Goal: Use online tool/utility: Use online tool/utility

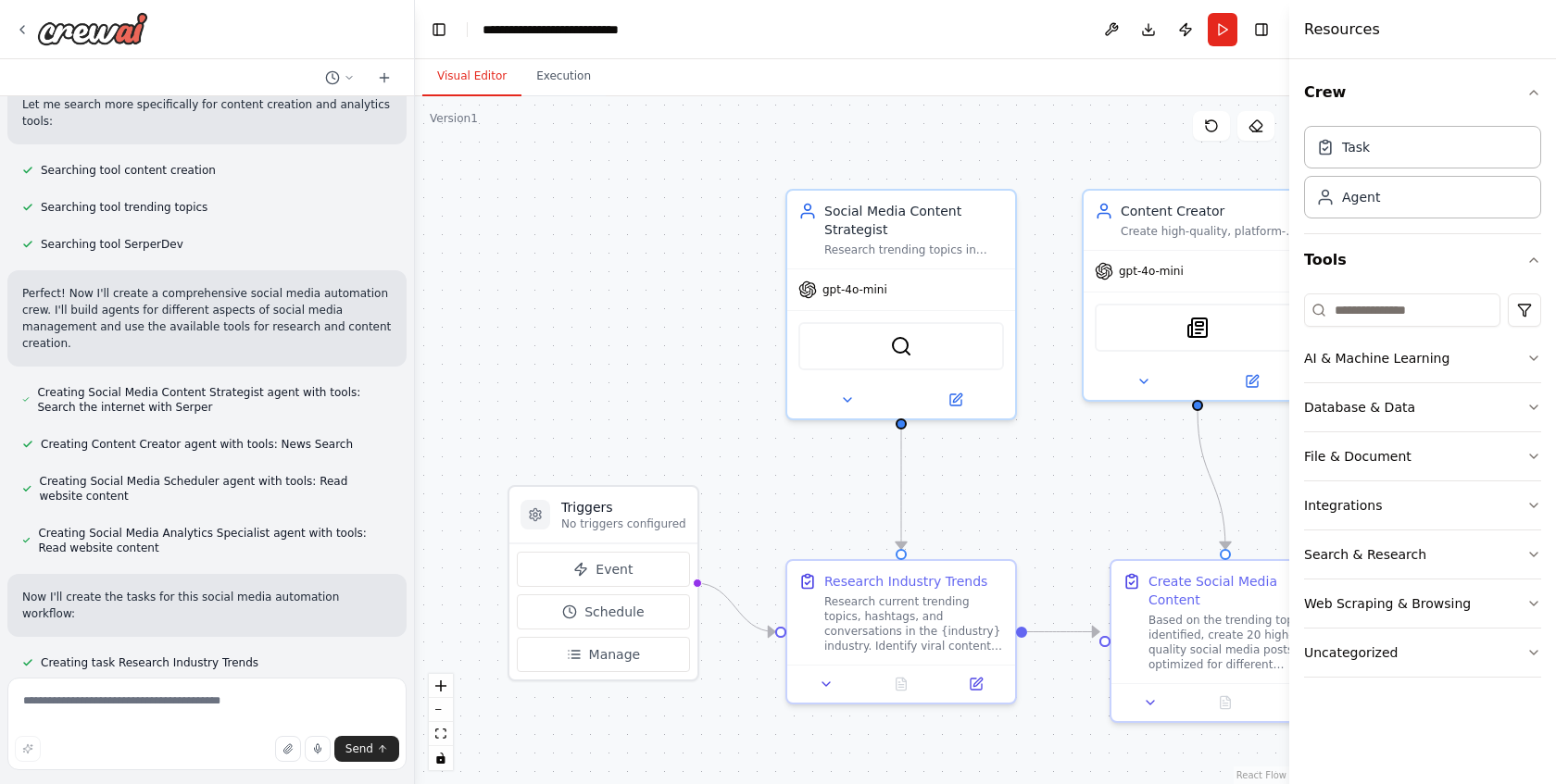
scroll to position [435, 0]
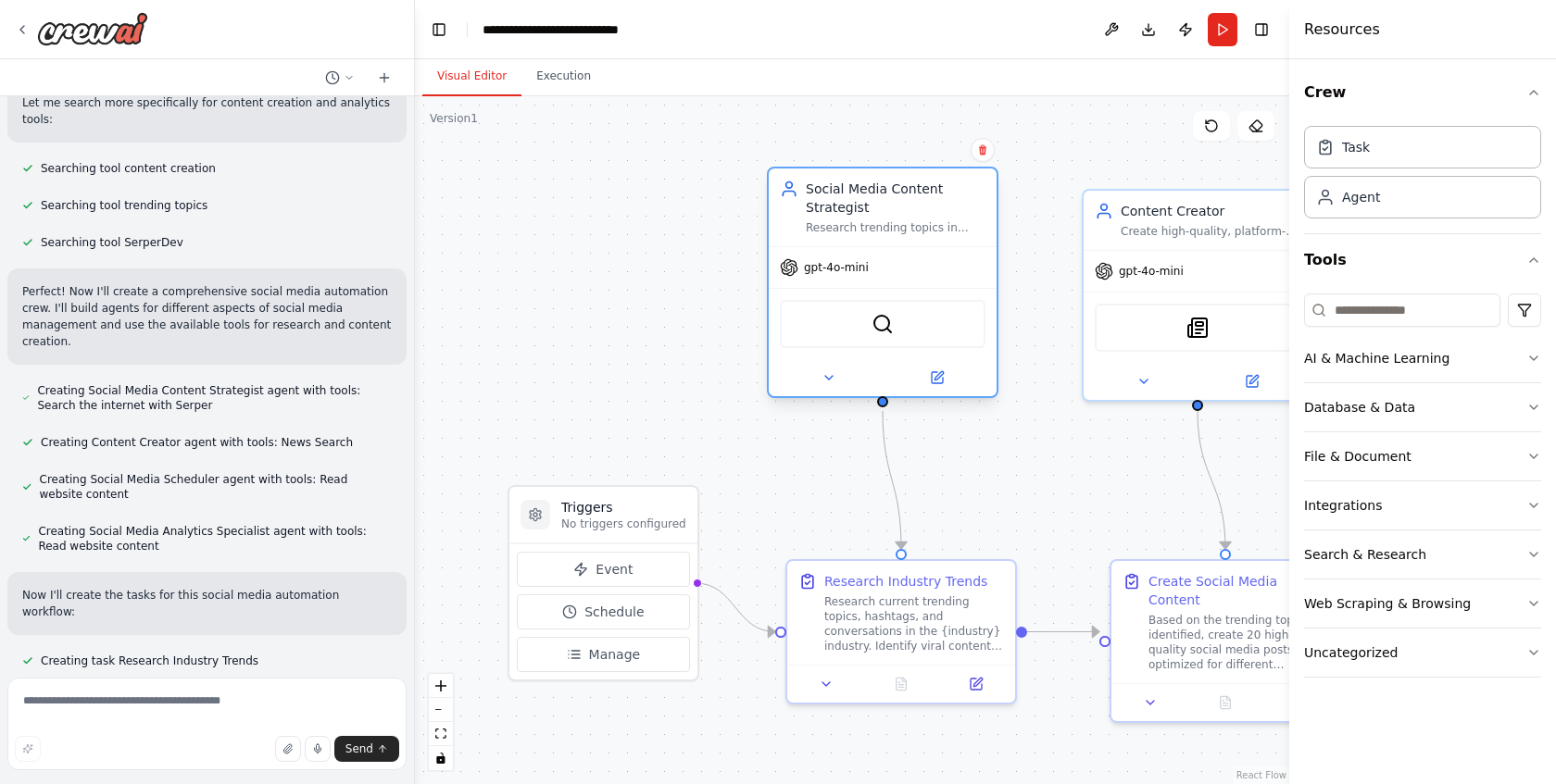
drag, startPoint x: 871, startPoint y: 251, endPoint x: 858, endPoint y: 227, distance: 27.3
click at [858, 227] on div "Research trending topics in {industry} and generate creative, engaging social m…" at bounding box center [895, 228] width 180 height 15
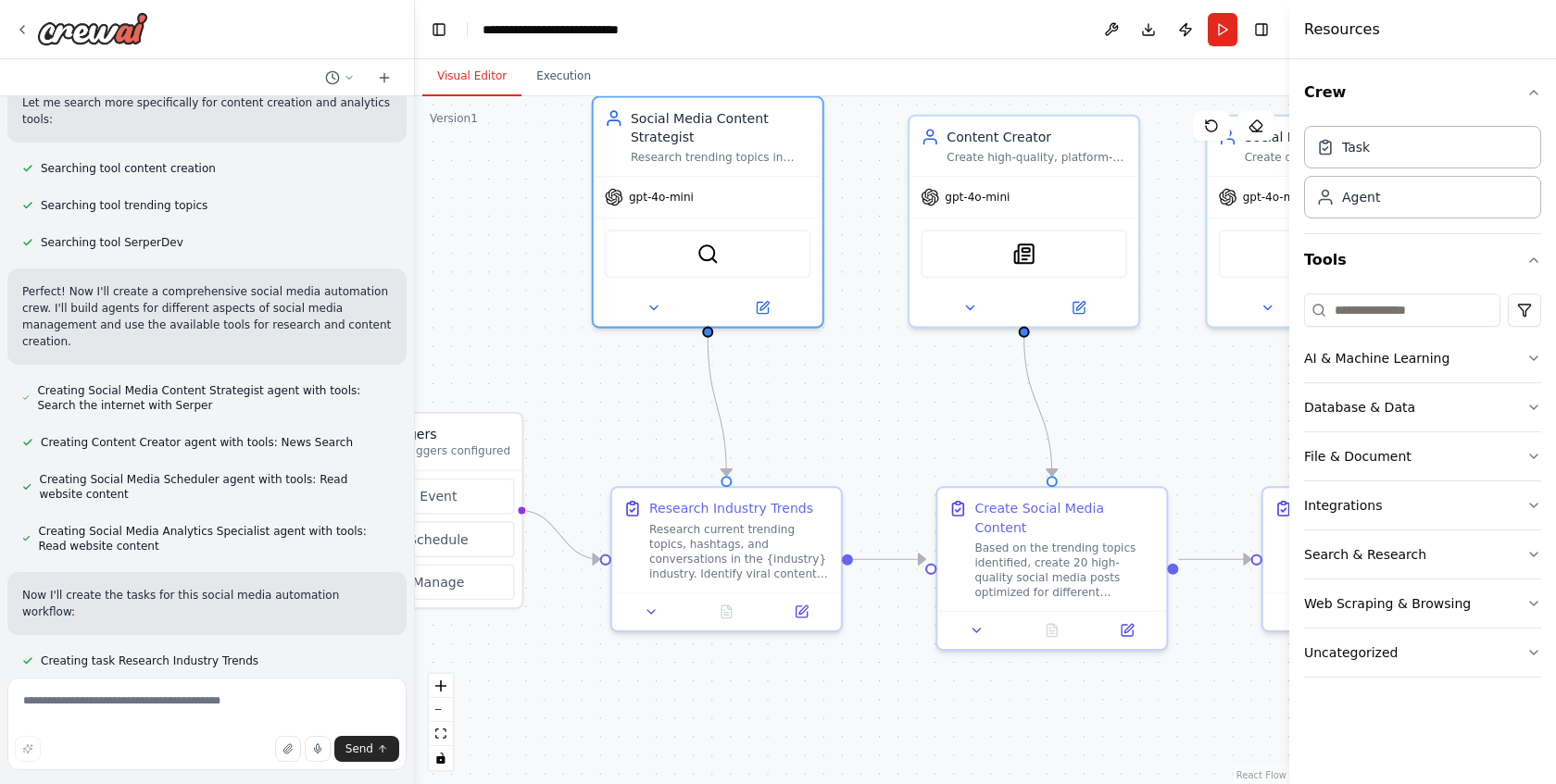
drag, startPoint x: 1023, startPoint y: 504, endPoint x: 855, endPoint y: 434, distance: 182.0
click at [855, 434] on div ".deletable-edge-delete-btn { width: 20px; height: 20px; border: 0px solid #ffff…" at bounding box center [853, 440] width 874 height 688
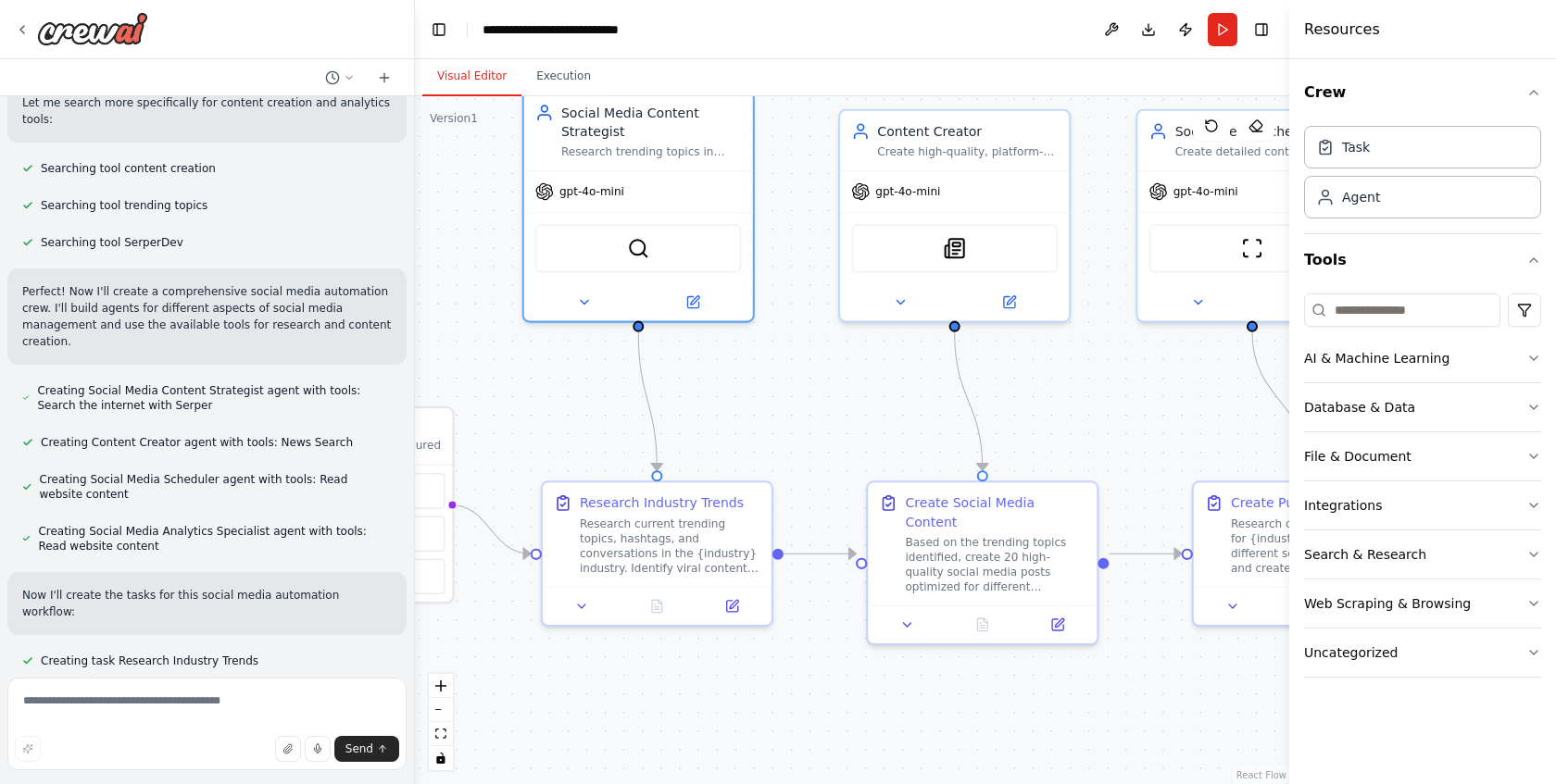
drag, startPoint x: 912, startPoint y: 659, endPoint x: 840, endPoint y: 653, distance: 72.2
click at [840, 653] on div ".deletable-edge-delete-btn { width: 20px; height: 20px; border: 0px solid #ffff…" at bounding box center [853, 440] width 874 height 688
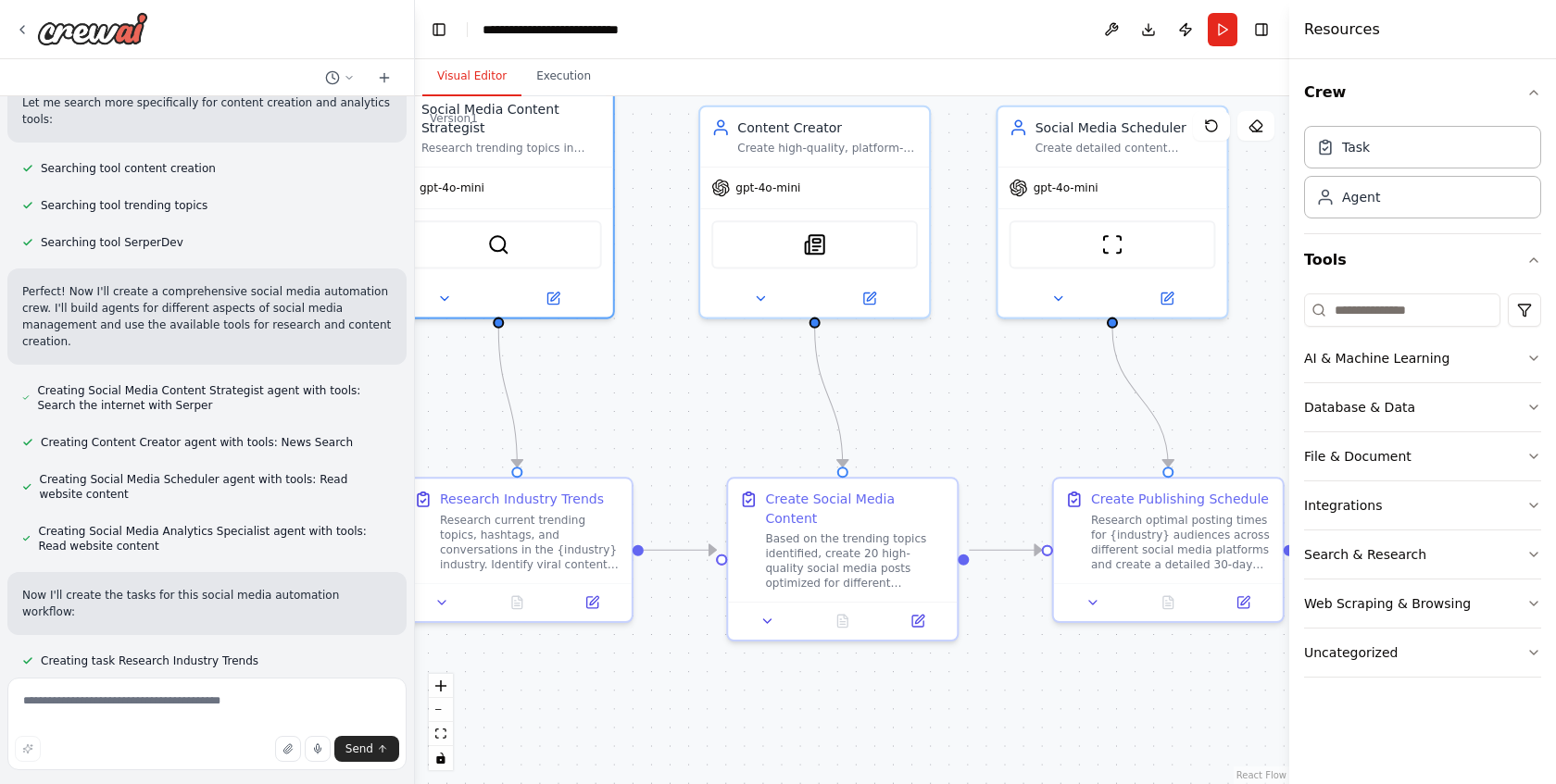
drag, startPoint x: 984, startPoint y: 656, endPoint x: 849, endPoint y: 652, distance: 135.1
click at [849, 652] on div ".deletable-edge-delete-btn { width: 20px; height: 20px; border: 0px solid #ffff…" at bounding box center [853, 440] width 874 height 688
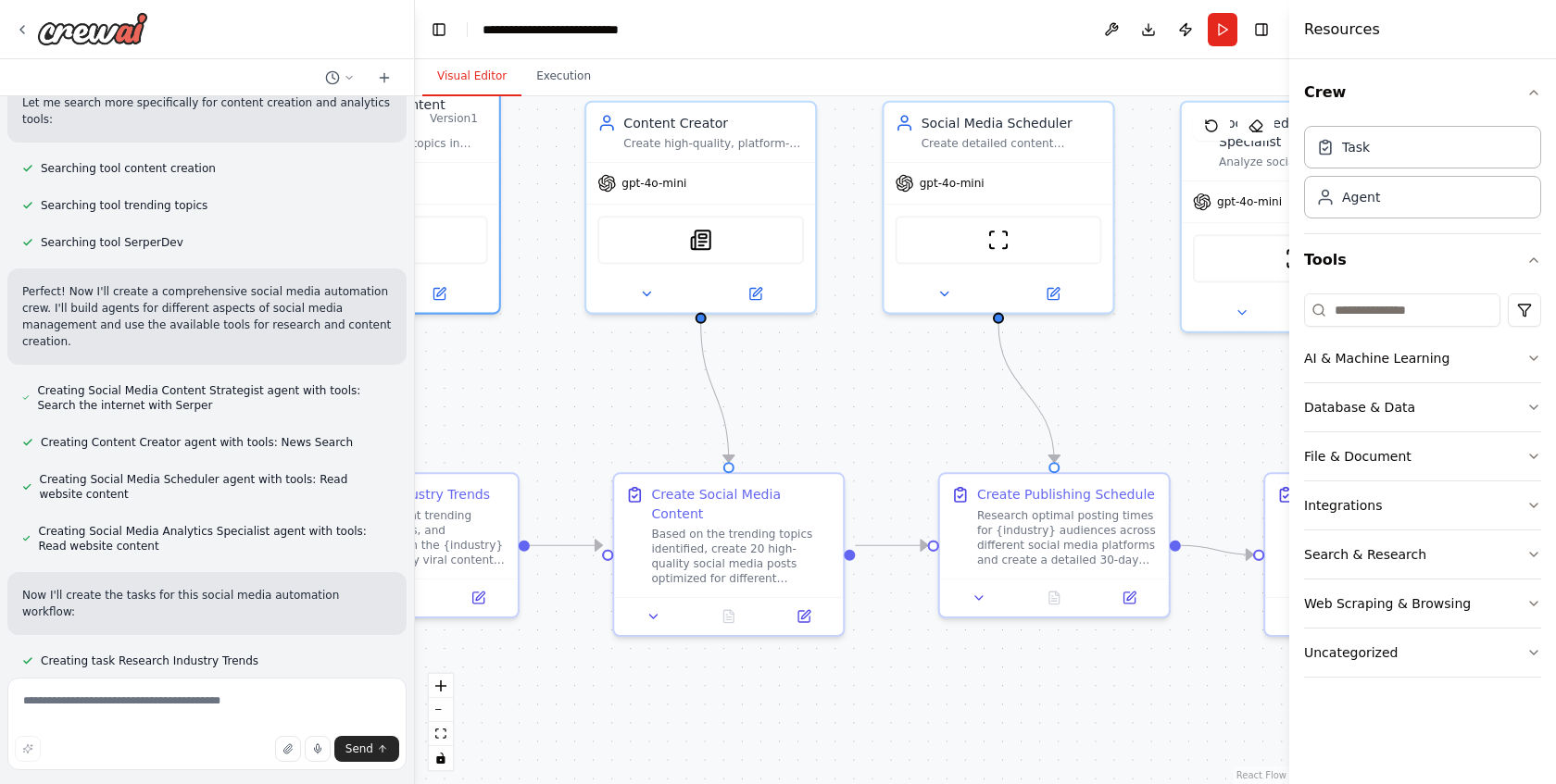
drag, startPoint x: 958, startPoint y: 657, endPoint x: 845, endPoint y: 652, distance: 113.1
click at [845, 652] on div ".deletable-edge-delete-btn { width: 20px; height: 20px; border: 0px solid #ffff…" at bounding box center [853, 440] width 874 height 688
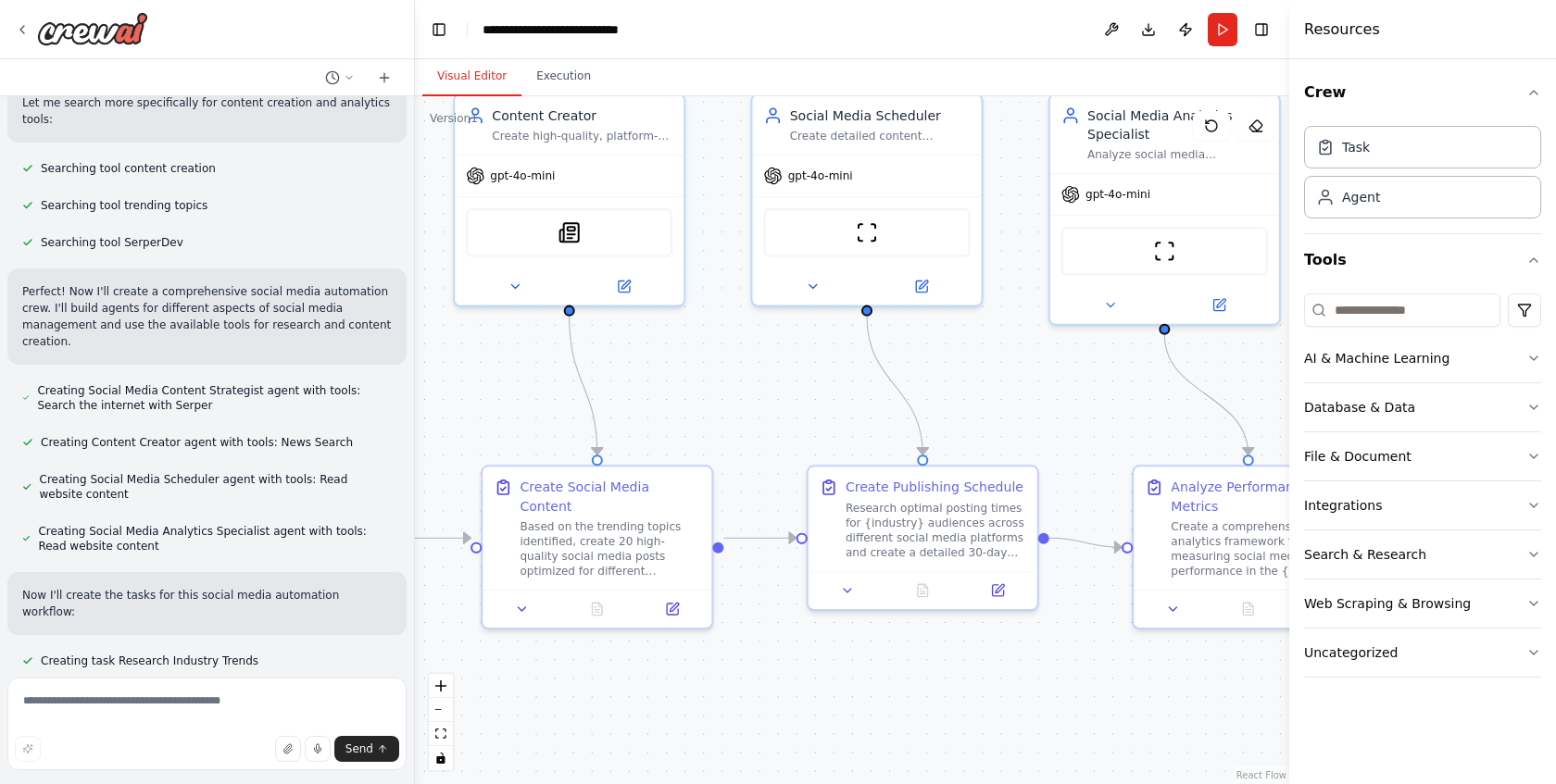
drag, startPoint x: 1045, startPoint y: 659, endPoint x: 908, endPoint y: 650, distance: 137.3
click at [908, 650] on div ".deletable-edge-delete-btn { width: 20px; height: 20px; border: 0px solid #ffff…" at bounding box center [853, 440] width 874 height 688
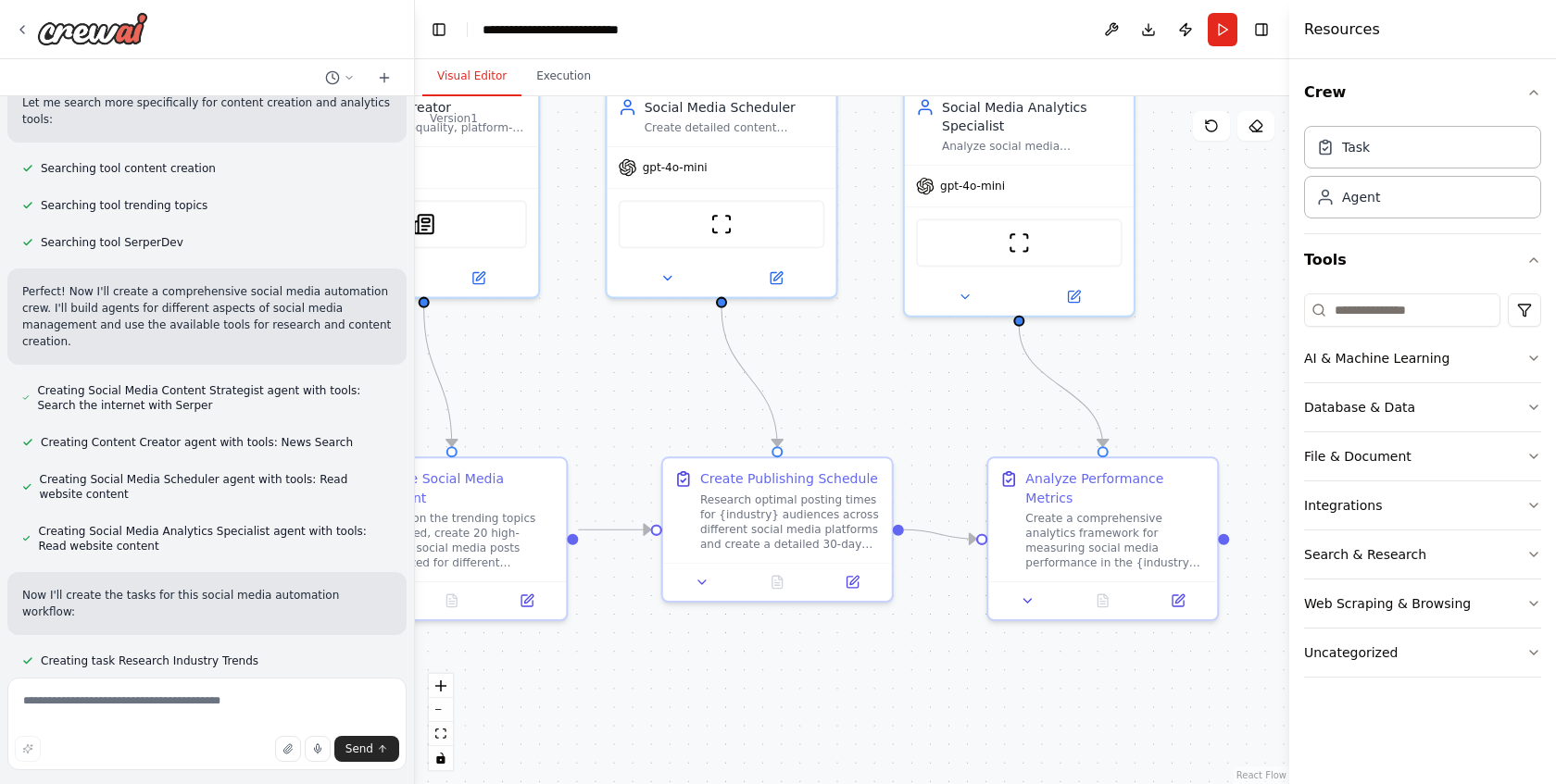
drag, startPoint x: 970, startPoint y: 657, endPoint x: 864, endPoint y: 651, distance: 106.2
click at [864, 651] on div ".deletable-edge-delete-btn { width: 20px; height: 20px; border: 0px solid #ffff…" at bounding box center [853, 440] width 874 height 688
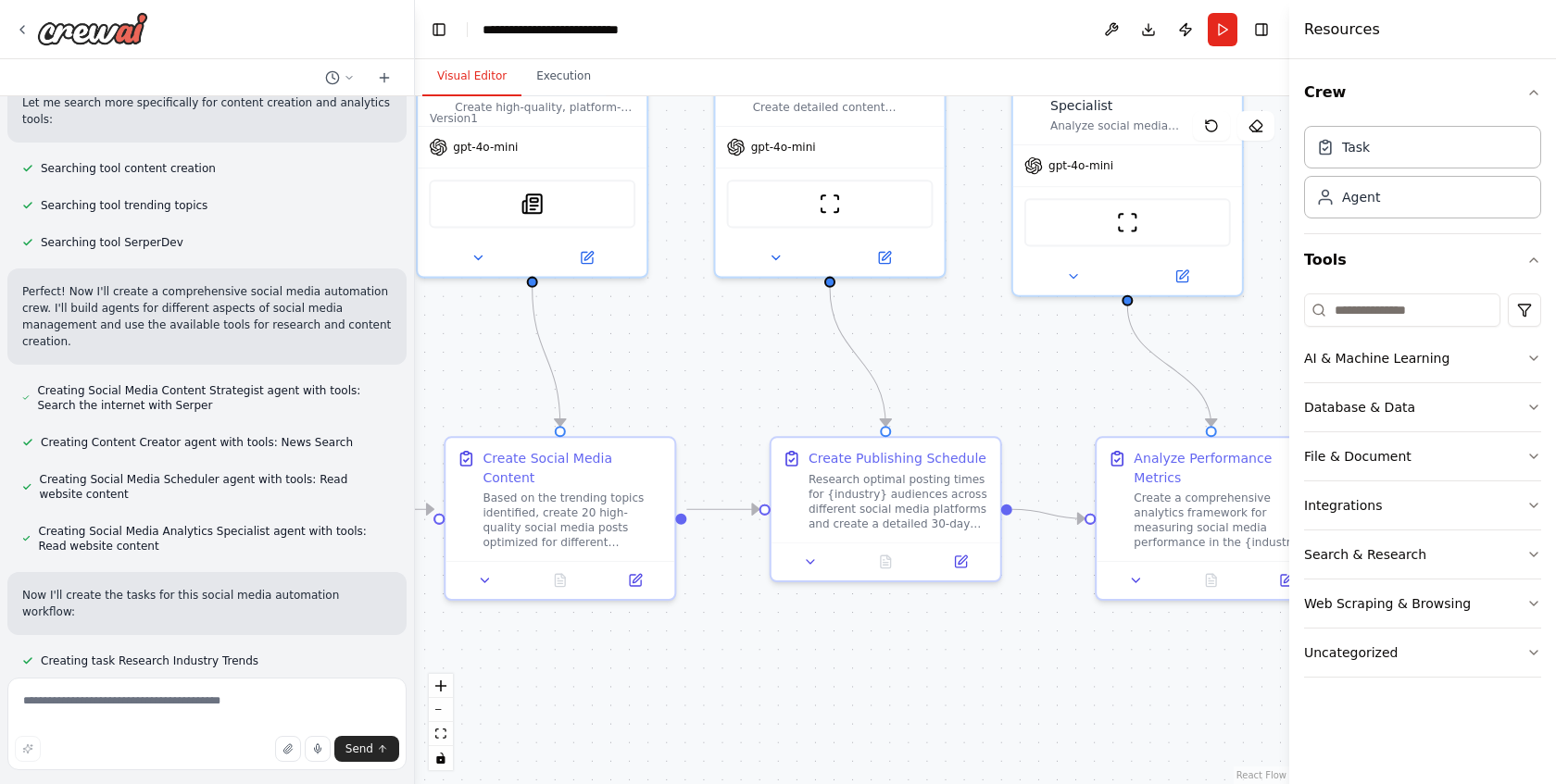
drag, startPoint x: 954, startPoint y: 637, endPoint x: 1091, endPoint y: 528, distance: 175.1
click at [1074, 617] on div ".deletable-edge-delete-btn { width: 20px; height: 20px; border: 0px solid #ffff…" at bounding box center [853, 440] width 874 height 688
click at [1220, 29] on button "Run" at bounding box center [1222, 29] width 29 height 33
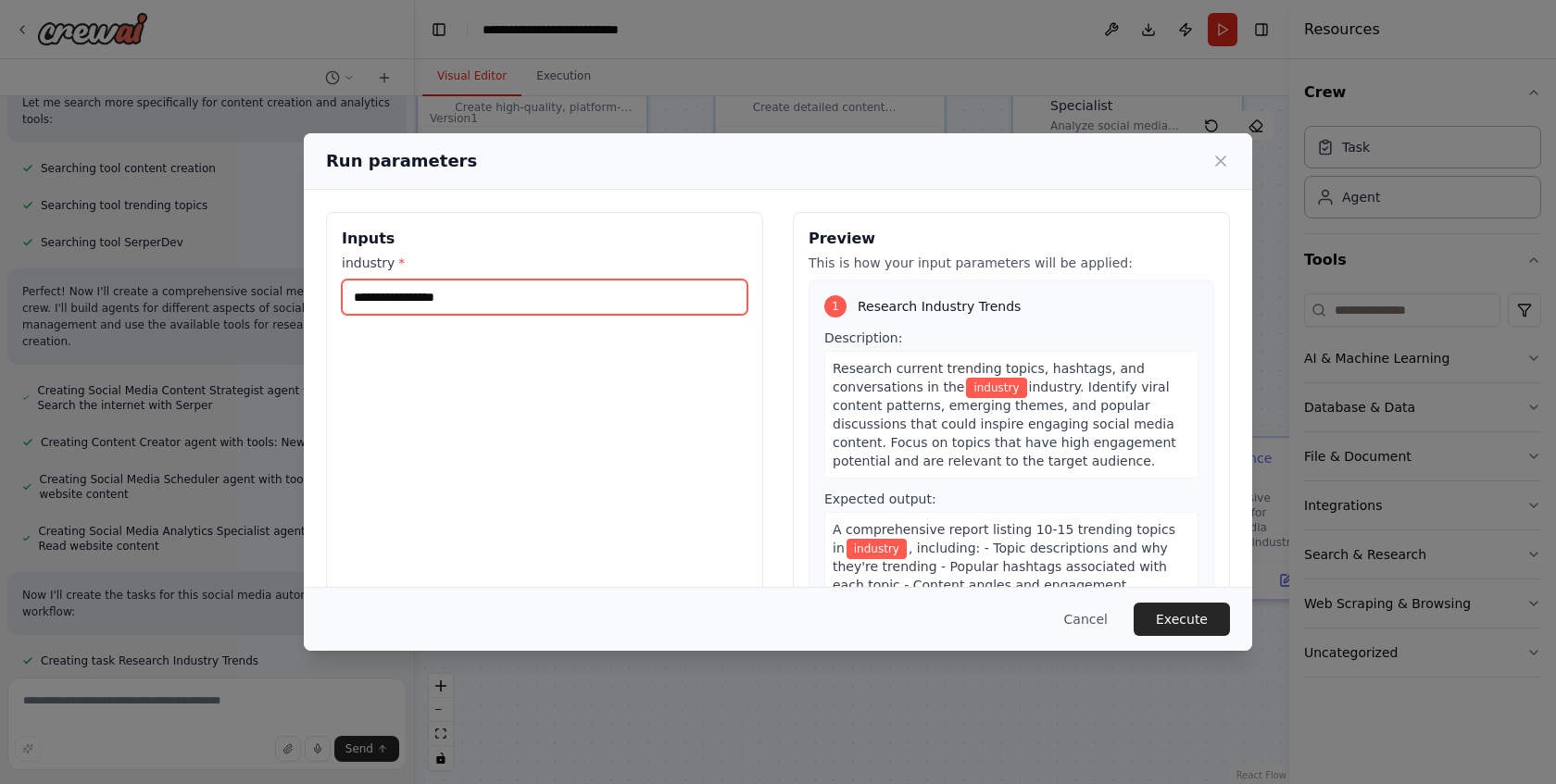
click at [527, 303] on input "industry *" at bounding box center [545, 296] width 406 height 35
type input "**"
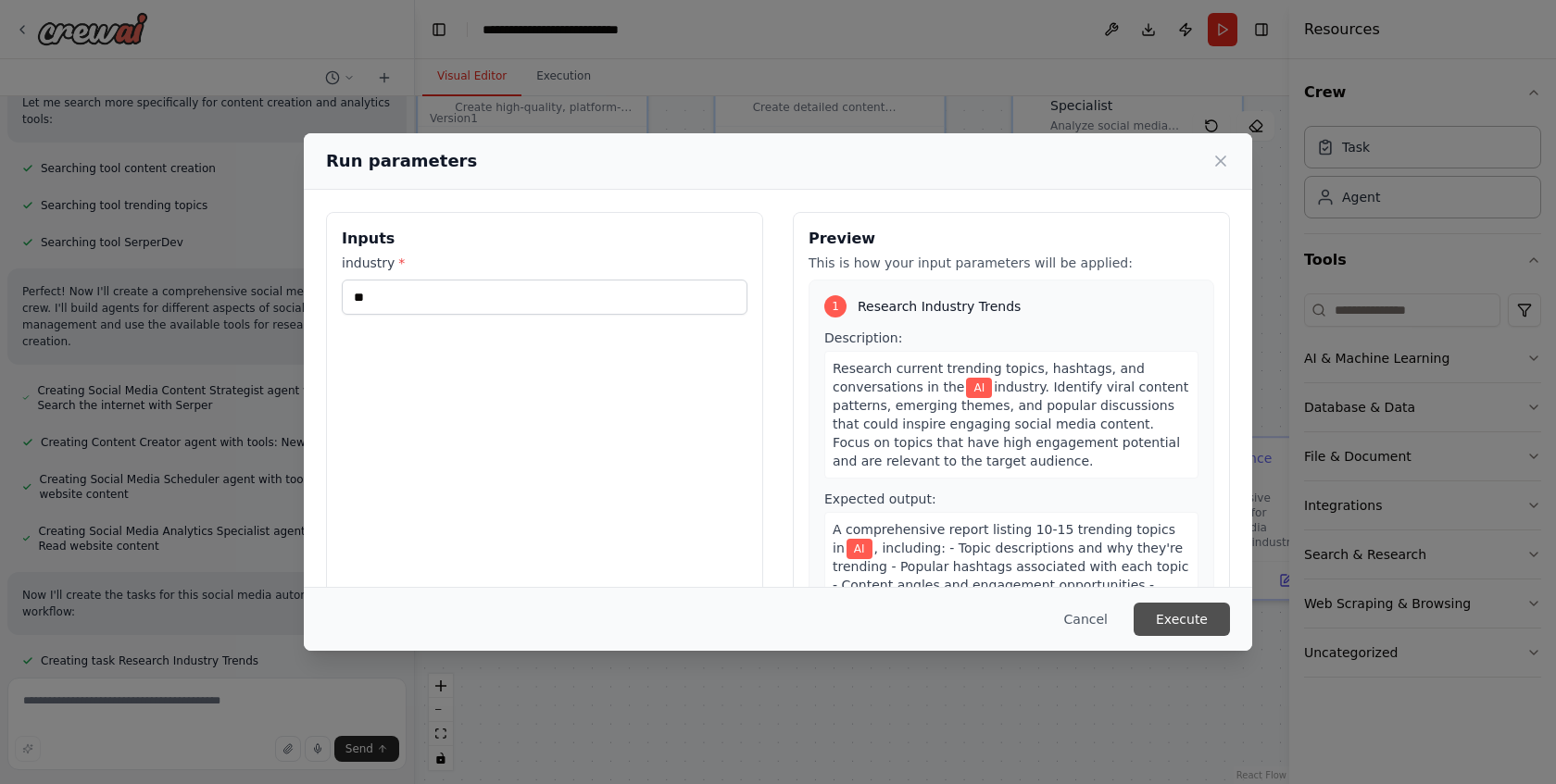
click at [1185, 618] on button "Execute" at bounding box center [1181, 619] width 96 height 33
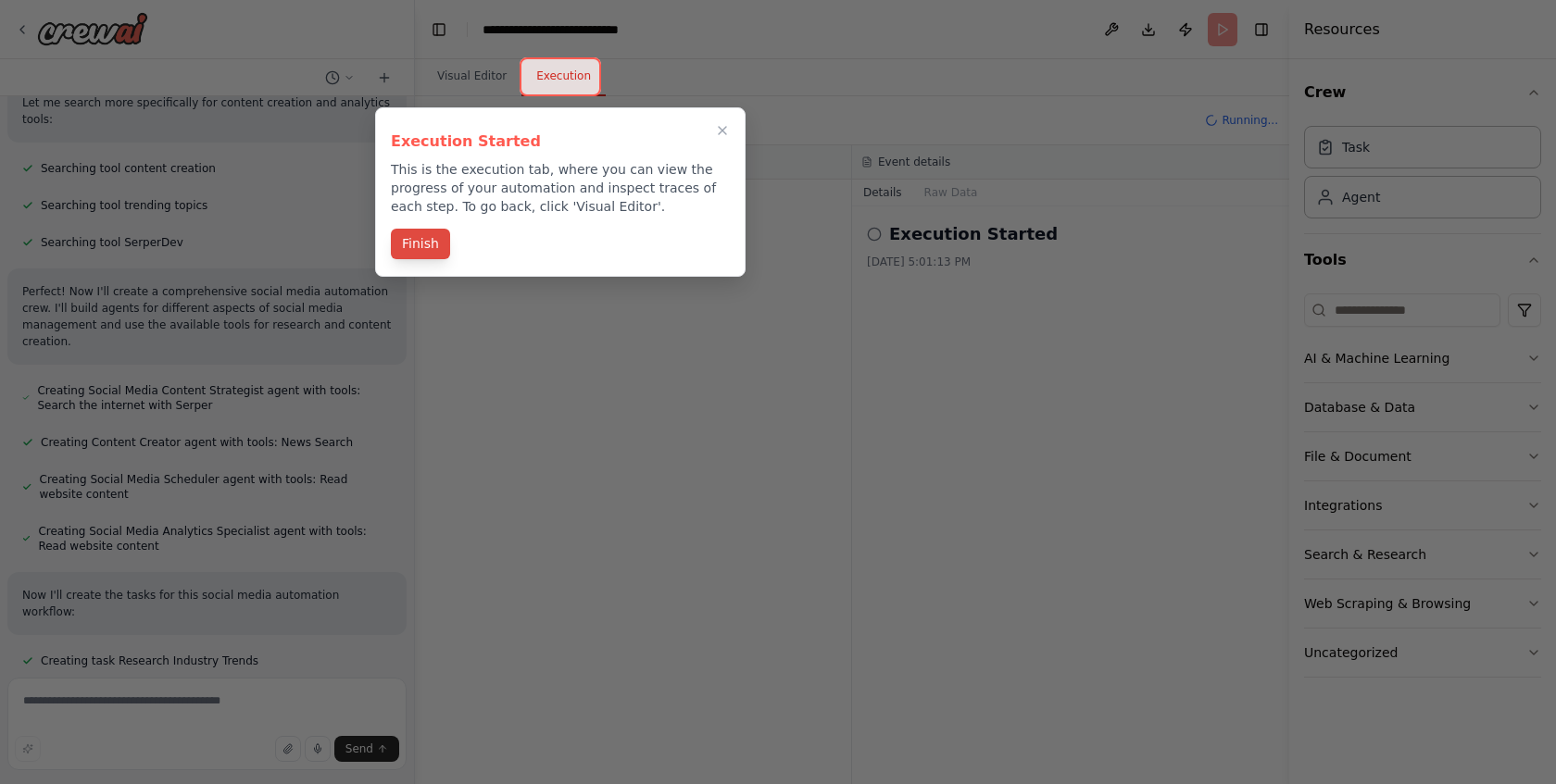
click at [419, 252] on button "Finish" at bounding box center [420, 244] width 59 height 30
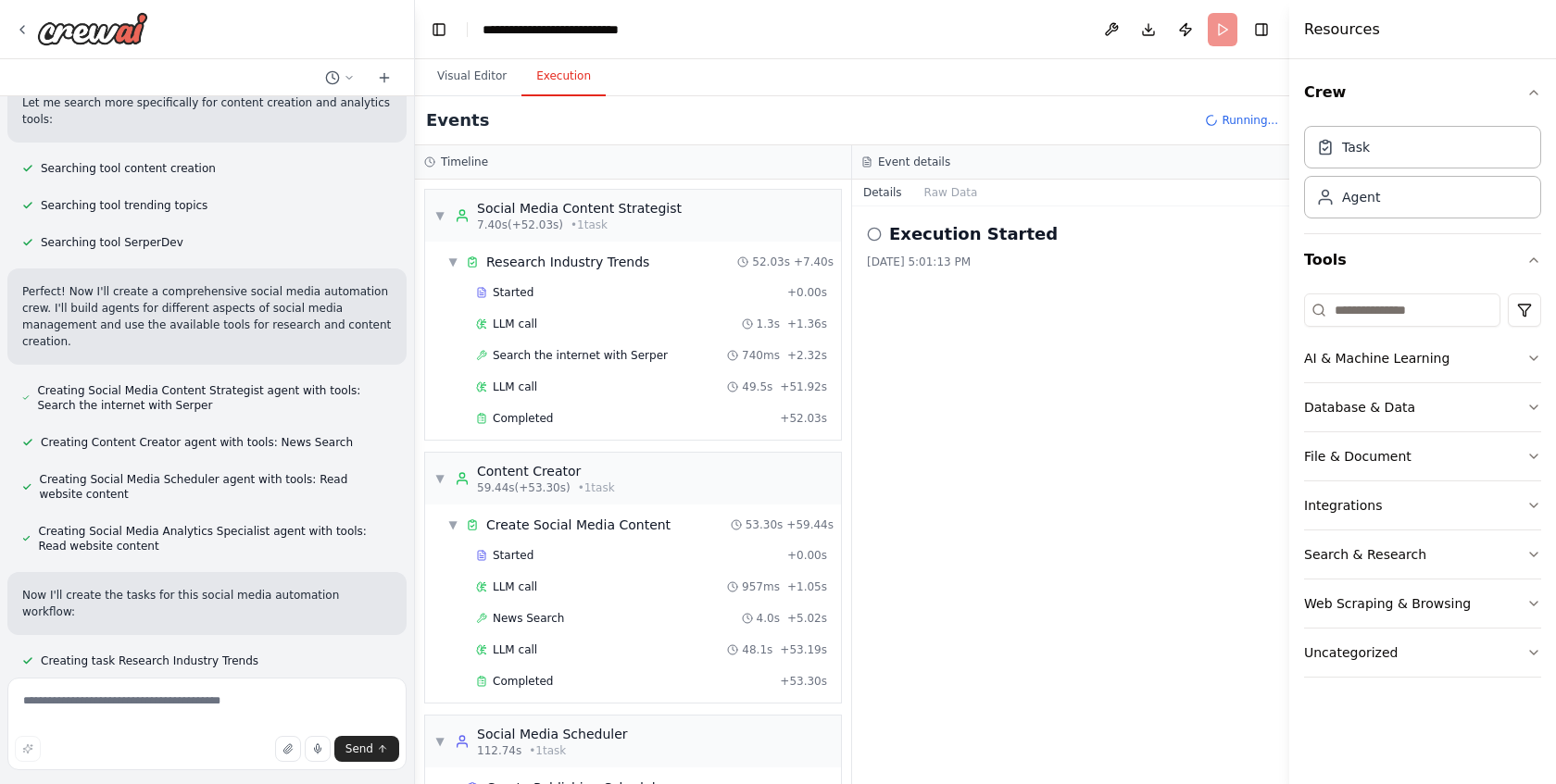
scroll to position [5, 0]
